Goal: Transaction & Acquisition: Purchase product/service

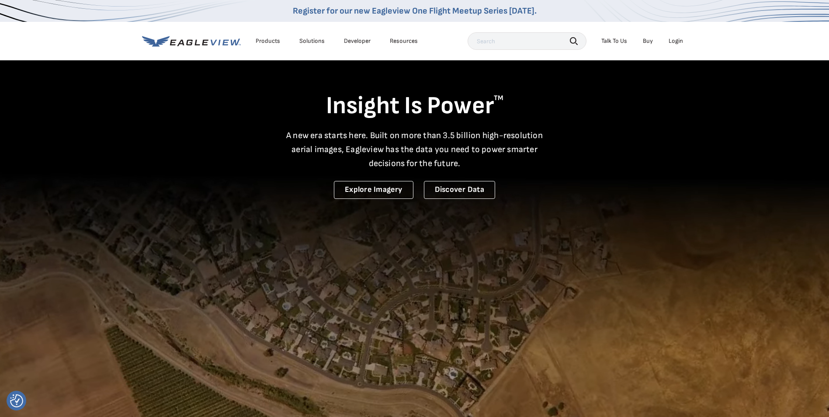
click at [677, 39] on div "Login" at bounding box center [676, 41] width 14 height 8
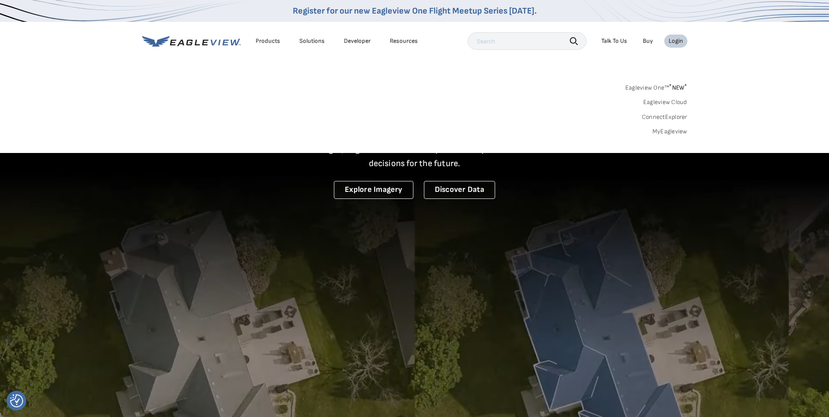
click at [669, 129] on link "MyEagleview" at bounding box center [670, 132] width 35 height 8
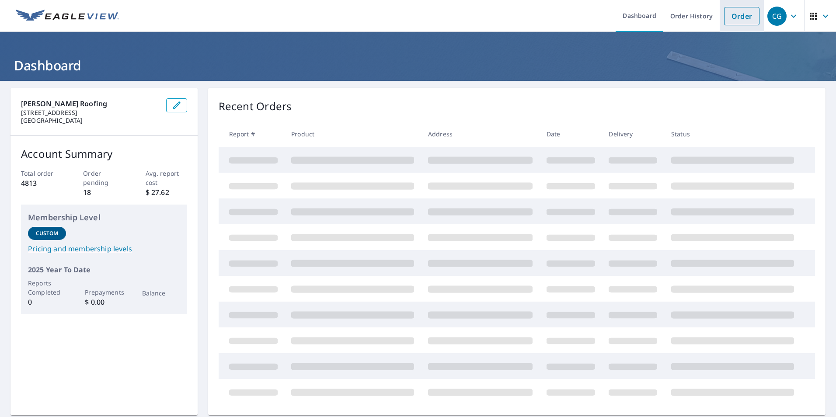
click at [735, 17] on link "Order" at bounding box center [741, 16] width 35 height 18
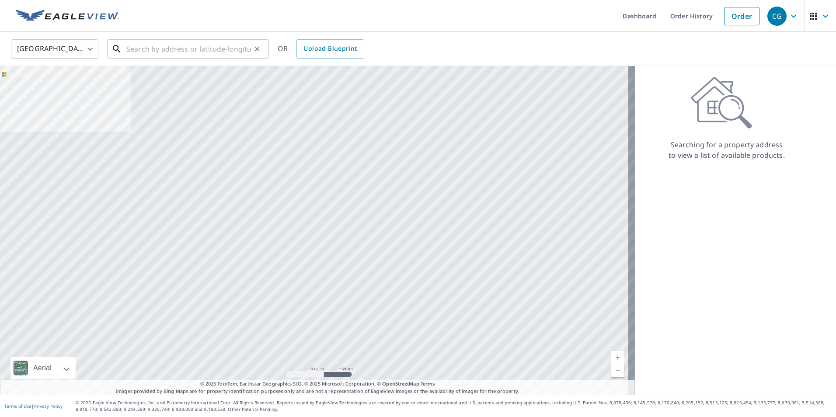
click at [202, 50] on input "text" at bounding box center [188, 49] width 125 height 24
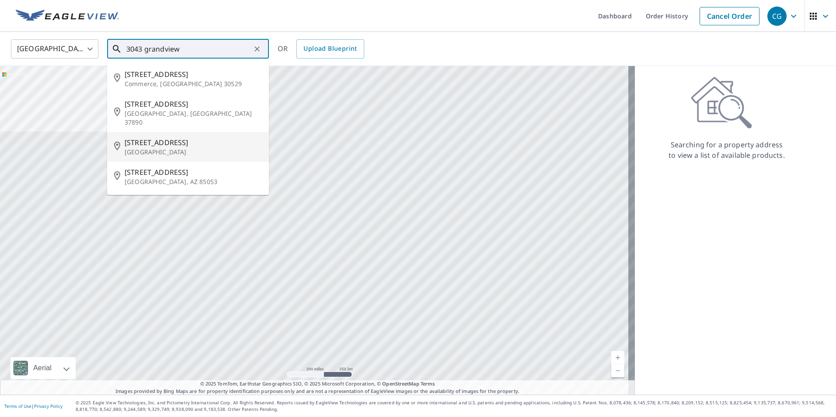
click at [206, 137] on span "[STREET_ADDRESS]" at bounding box center [193, 142] width 137 height 10
type input "[STREET_ADDRESS]"
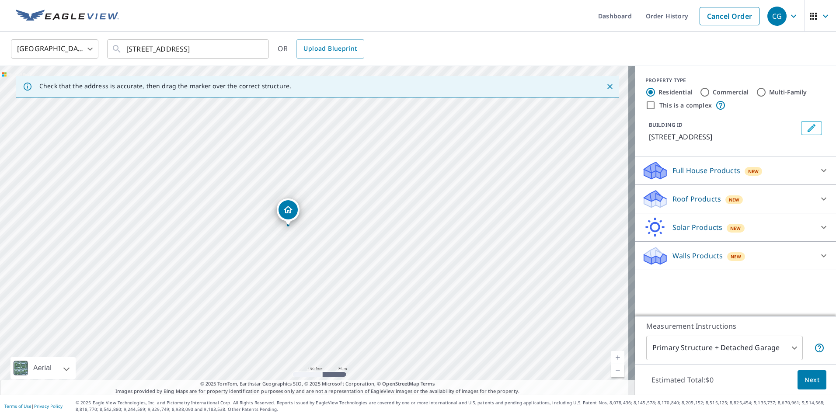
click at [678, 204] on p "Roof Products" at bounding box center [696, 199] width 49 height 10
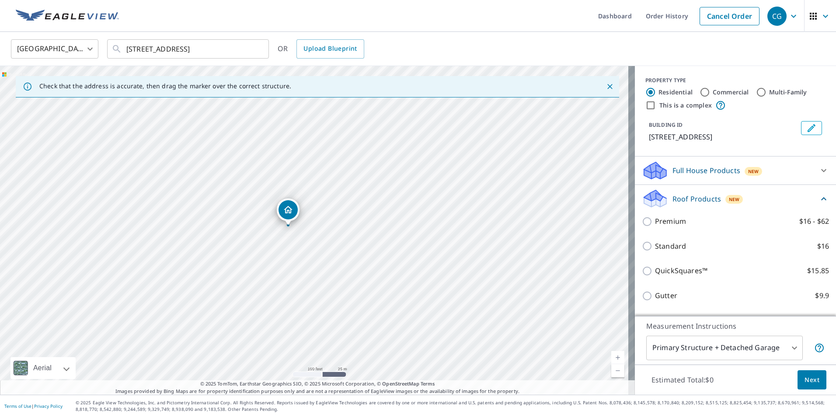
click at [678, 234] on div "Premium $16 - $62" at bounding box center [735, 221] width 187 height 25
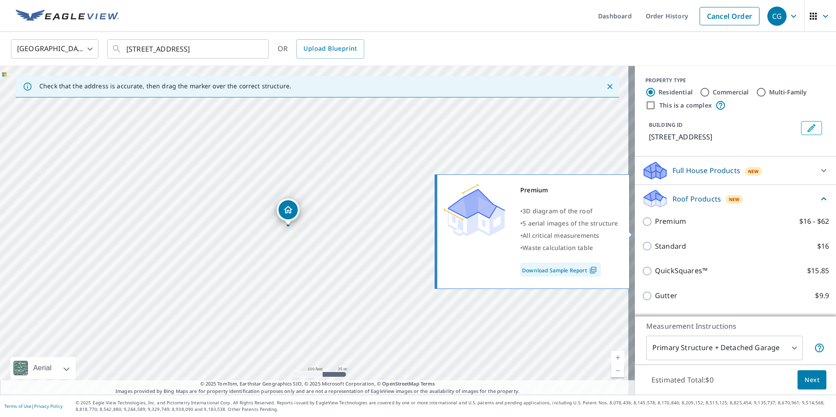
click at [657, 227] on p "Premium" at bounding box center [670, 221] width 31 height 11
click at [655, 227] on input "Premium $16 - $62" at bounding box center [648, 221] width 13 height 10
checkbox input "true"
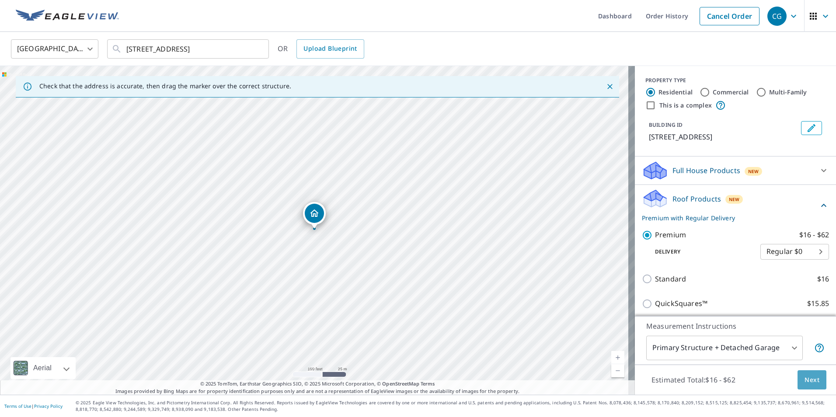
click at [807, 382] on span "Next" at bounding box center [811, 380] width 15 height 11
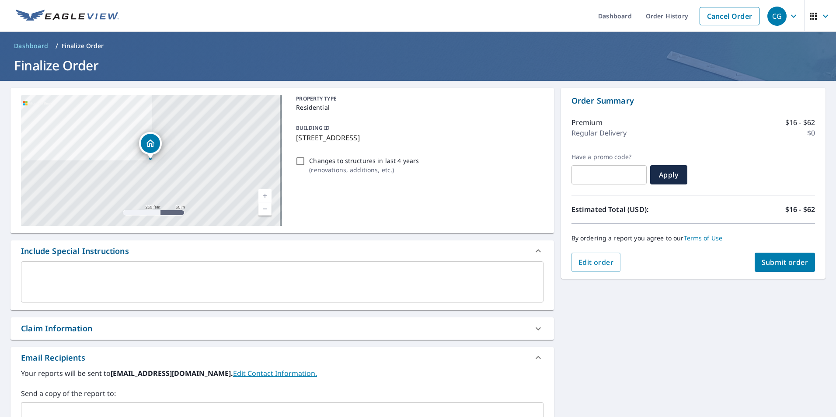
click at [783, 274] on div "Order Summary Premium $16 - $62 Regular Delivery $0 Have a promo code? ​ Apply …" at bounding box center [693, 183] width 265 height 191
click at [777, 264] on span "Submit order" at bounding box center [785, 263] width 47 height 10
checkbox input "true"
